Goal: Register for event/course

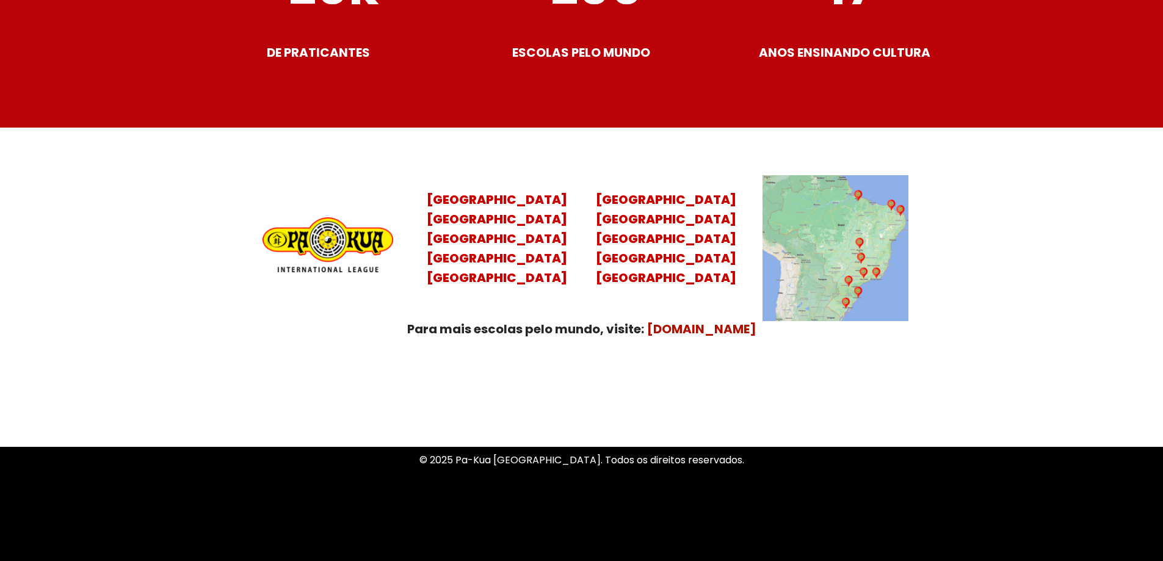
scroll to position [4829, 0]
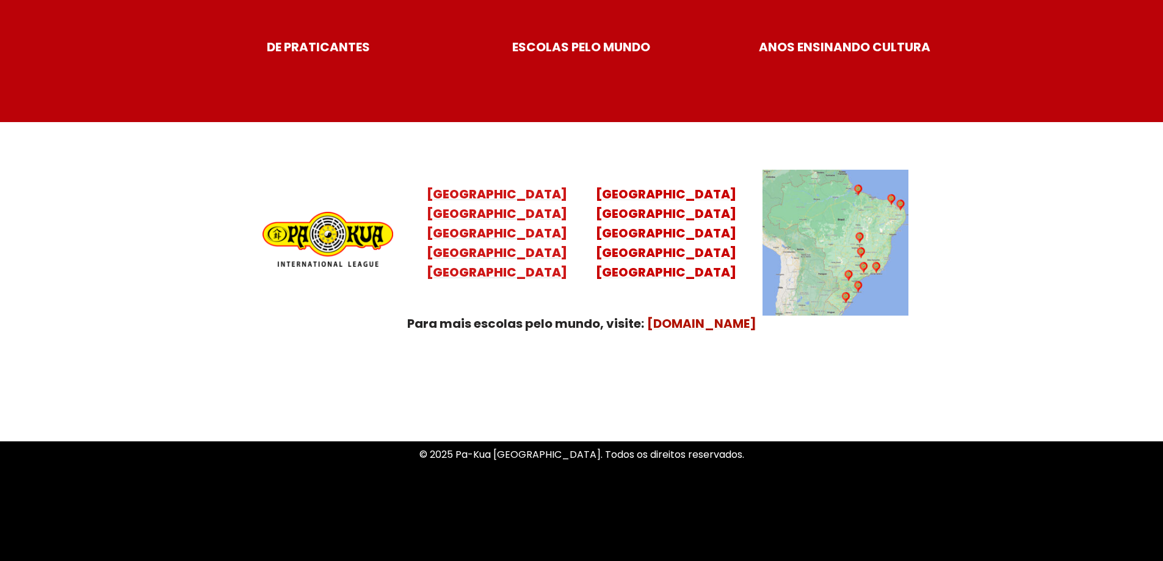
click at [487, 239] on mark "Santa Catarina Paraná São Paulo Rio de Janeiro" at bounding box center [497, 243] width 140 height 76
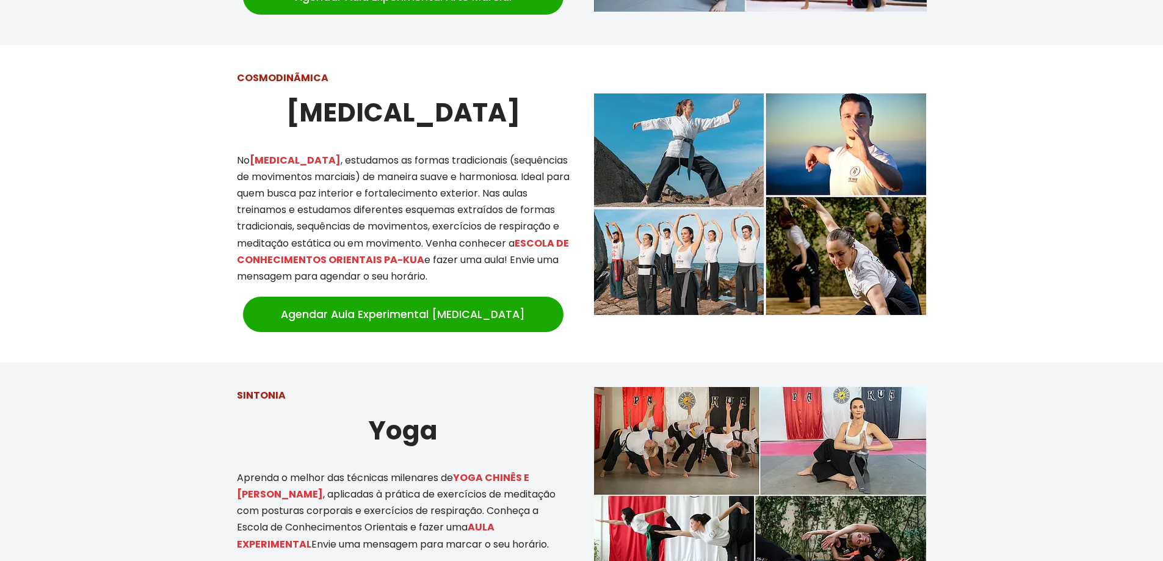
scroll to position [1038, 0]
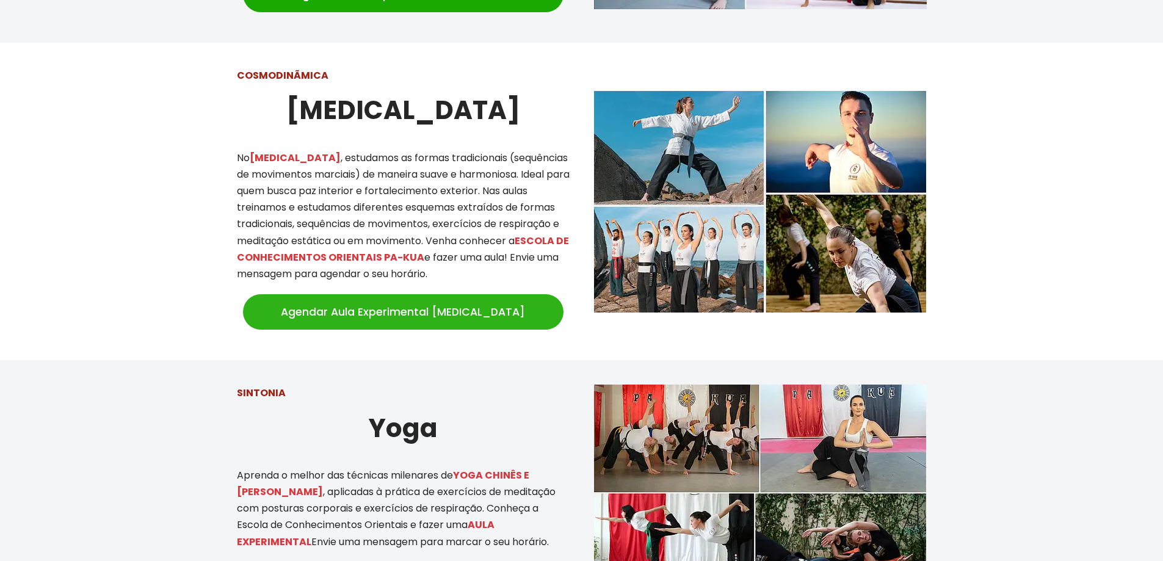
click at [404, 299] on link "Agendar Aula Experimental [MEDICAL_DATA]" at bounding box center [403, 311] width 321 height 35
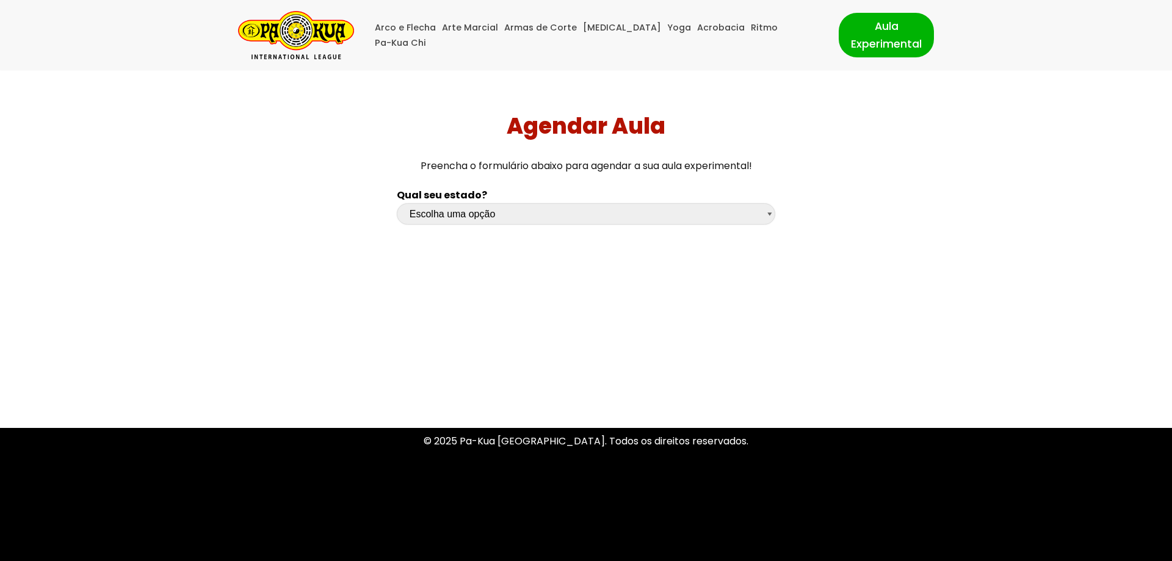
click at [770, 215] on select "Escolha uma opção Rio Grande do Sul Santa Catarina Paraná São Paulo Rio de Jane…" at bounding box center [586, 213] width 379 height 21
select select "sp"
click at [397, 203] on select "Escolha uma opção Rio Grande do Sul Santa Catarina Paraná São Paulo Rio de Jane…" at bounding box center [586, 213] width 379 height 21
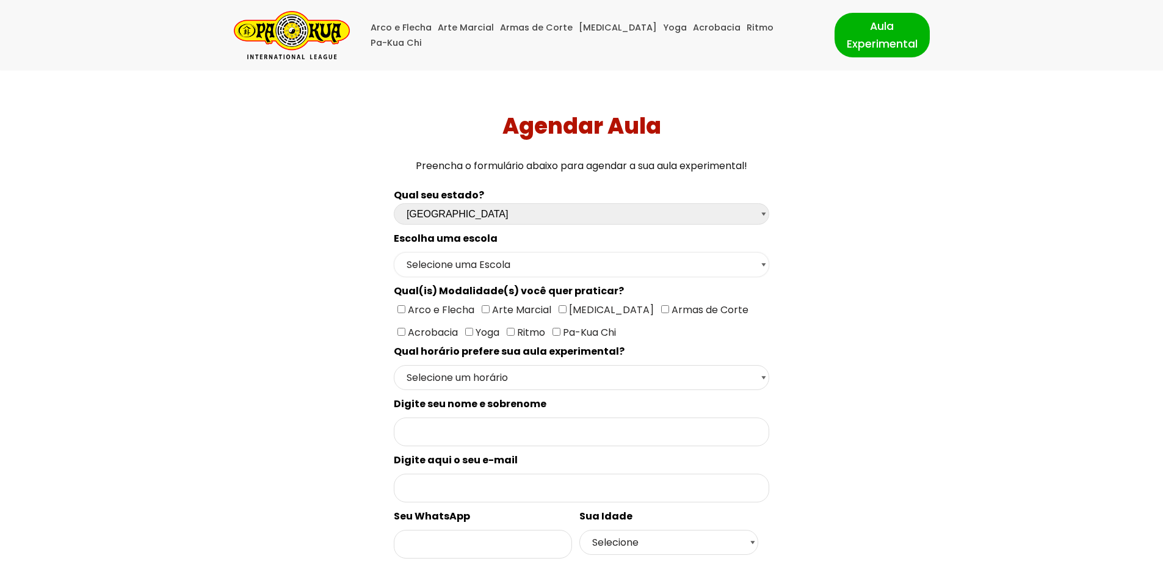
click at [761, 267] on select "Selecione uma Escola São Paulo - Escola Santa Cruz São Paulo - Escola Ana Rosa …" at bounding box center [581, 264] width 375 height 25
select select "São Paulo - Escola Santa Cruz"
click at [394, 252] on select "Selecione uma Escola São Paulo - Escola Santa Cruz São Paulo - Escola Ana Rosa …" at bounding box center [581, 264] width 375 height 25
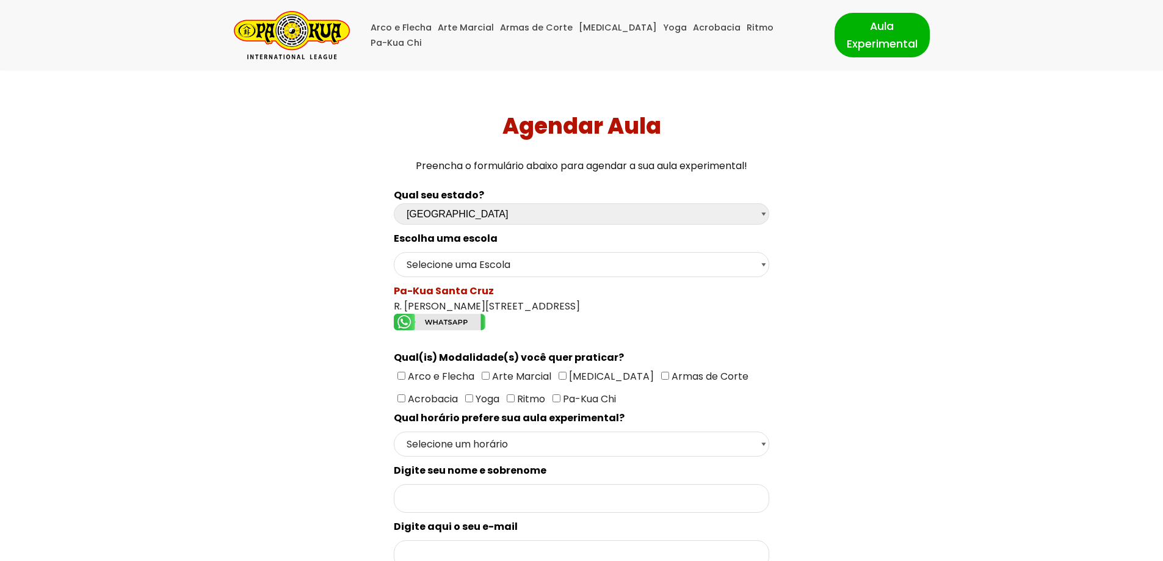
click at [559, 375] on input"] "[MEDICAL_DATA]" at bounding box center [563, 376] width 8 height 8
checkbox input"] "true"
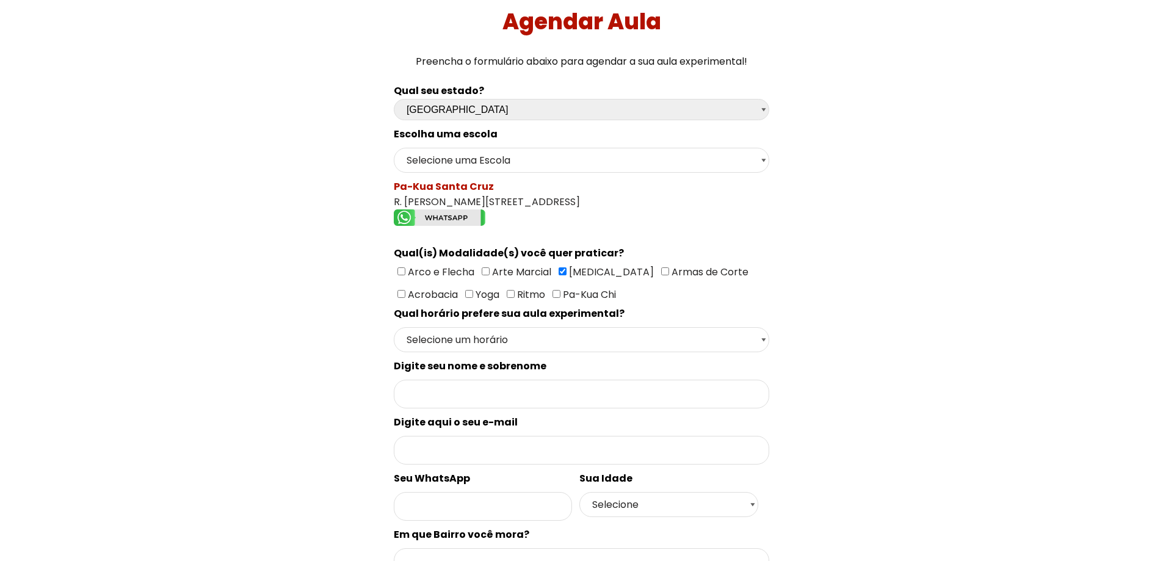
scroll to position [183, 0]
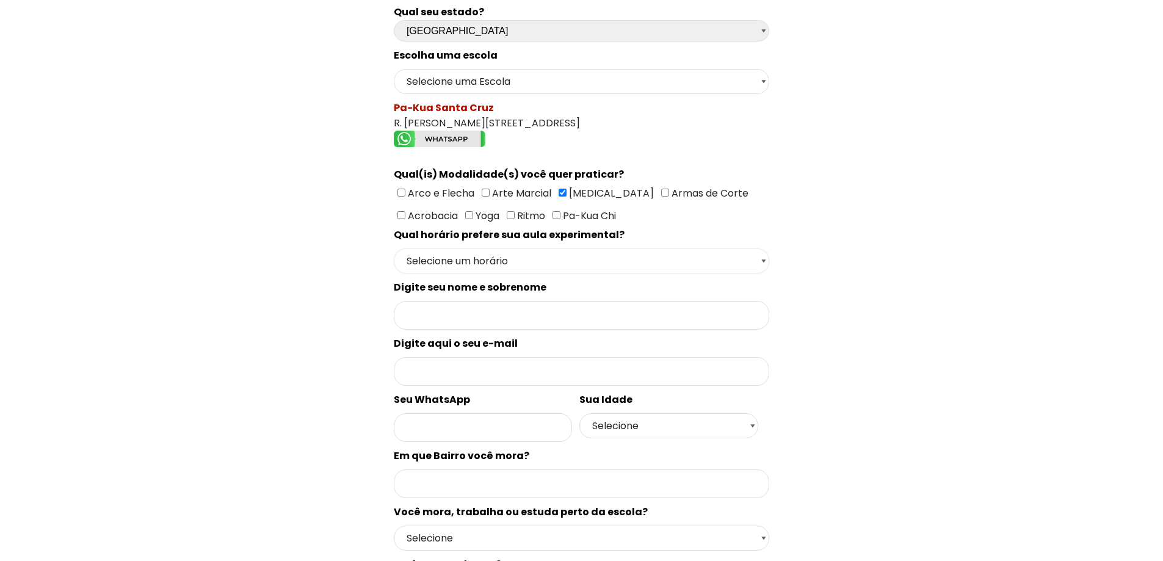
click at [759, 259] on select "Selecione um horário Manhã Tarde Noite" at bounding box center [581, 260] width 375 height 25
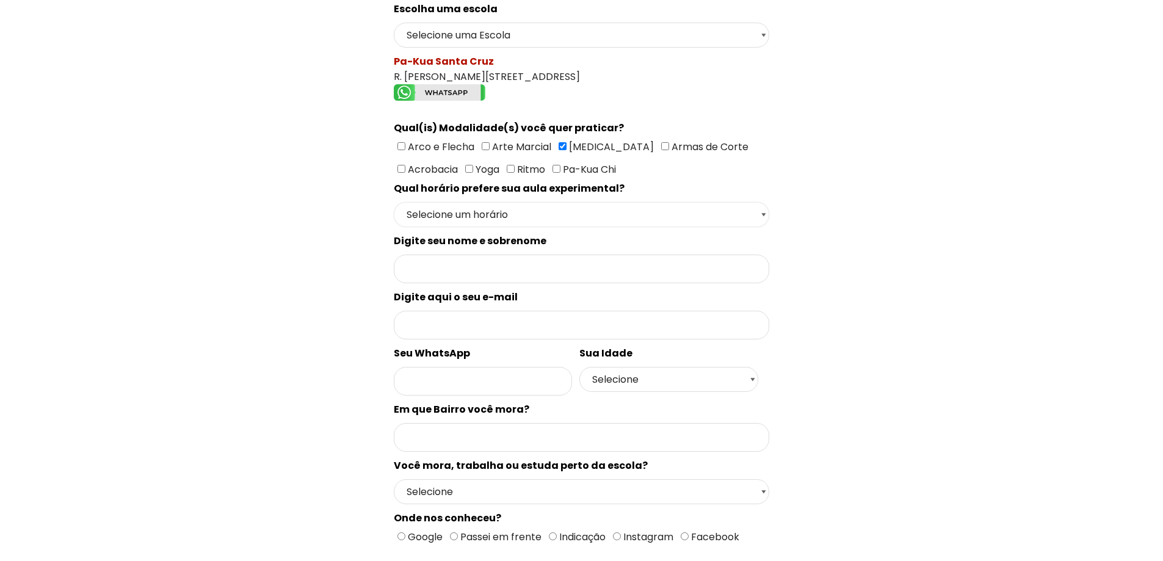
scroll to position [366, 0]
